Goal: Task Accomplishment & Management: Use online tool/utility

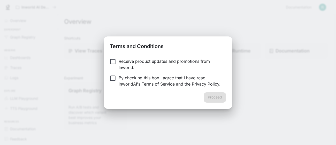
click at [128, 75] on p "By checking this box I agree that I have read InworldAI's Terms of Service and …" at bounding box center [170, 81] width 103 height 12
click at [219, 97] on button "Proceed" at bounding box center [214, 97] width 22 height 10
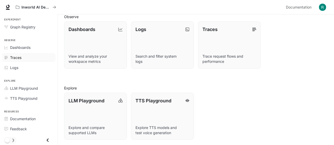
scroll to position [133, 0]
click at [32, 88] on span "LLM Playground" at bounding box center [24, 87] width 28 height 5
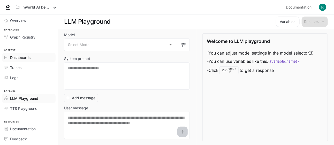
scroll to position [10, 0]
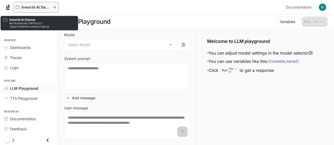
click at [53, 8] on icon "All workspaces" at bounding box center [54, 7] width 4 height 4
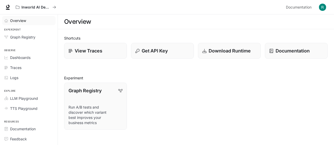
click at [16, 19] on span "Overview" at bounding box center [18, 20] width 16 height 5
click at [16, 19] on span "Overview" at bounding box center [18, 20] width 17 height 5
click at [28, 75] on div "Logs" at bounding box center [31, 77] width 43 height 5
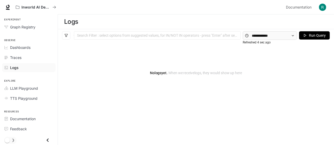
scroll to position [19, 0]
